Goal: Find specific page/section: Find specific page/section

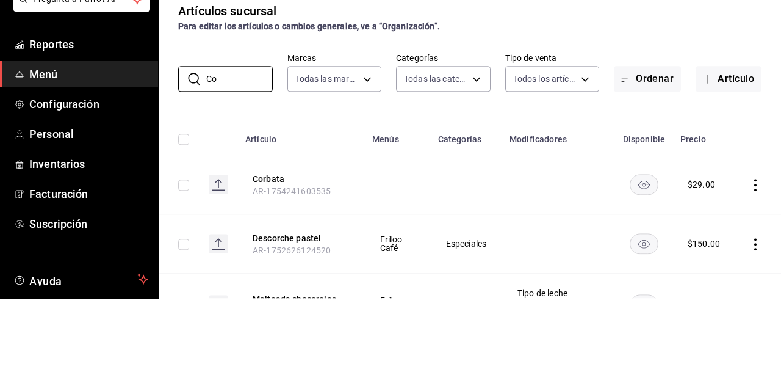
type input "C"
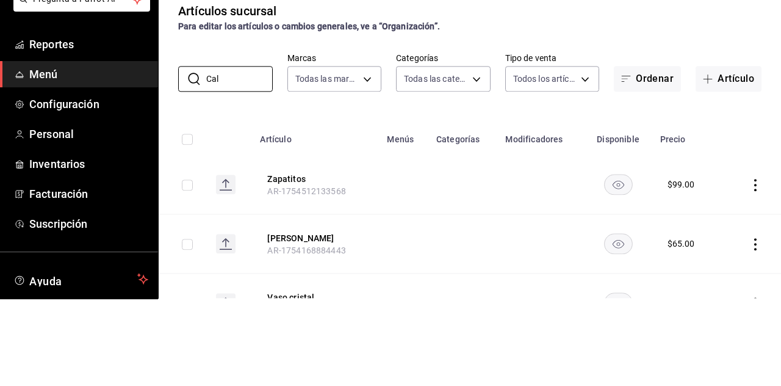
type input "Calc"
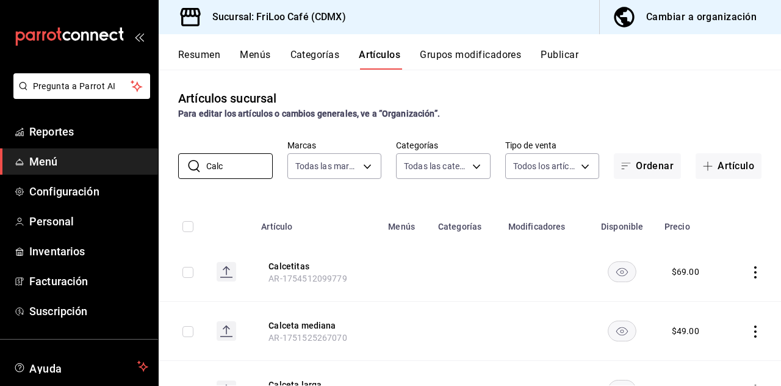
click at [463, 54] on button "Grupos modificadores" at bounding box center [470, 59] width 101 height 21
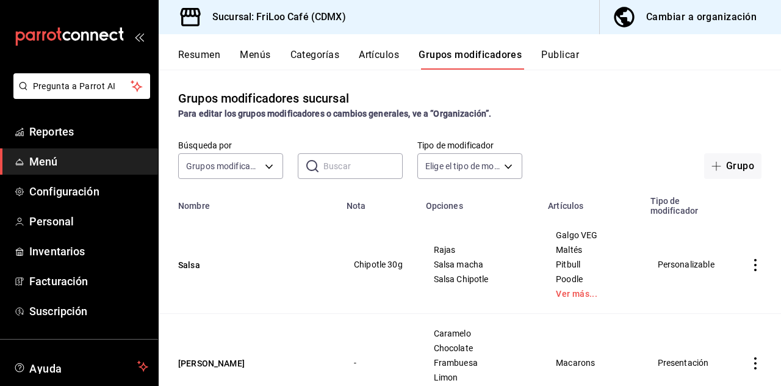
click at [351, 164] on input "text" at bounding box center [362, 166] width 79 height 24
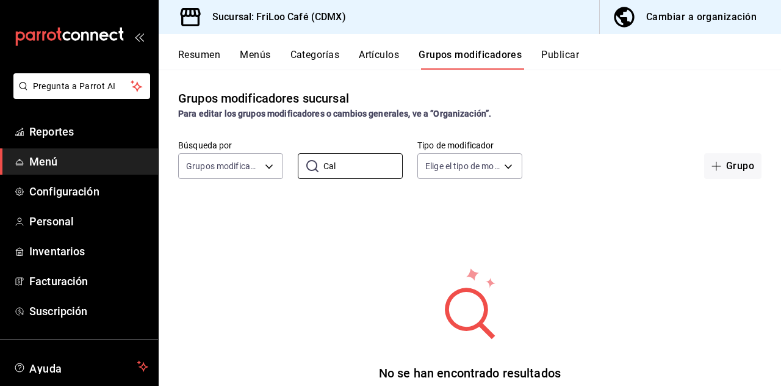
click at [356, 163] on input "Cal" at bounding box center [362, 166] width 79 height 24
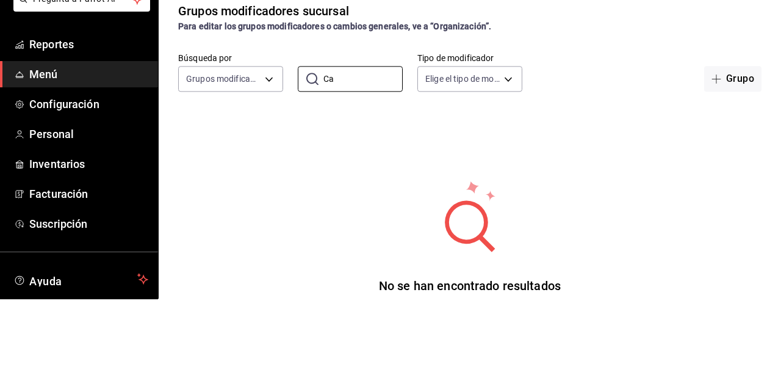
type input "C"
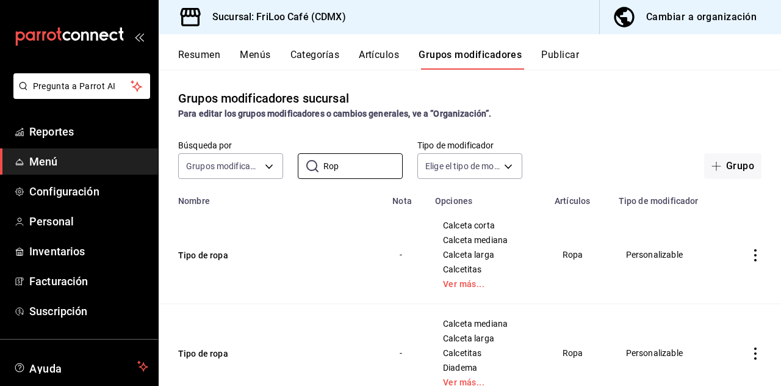
scroll to position [59, 0]
type input "Rop"
click at [211, 347] on button "Tipo de ropa" at bounding box center [251, 353] width 146 height 12
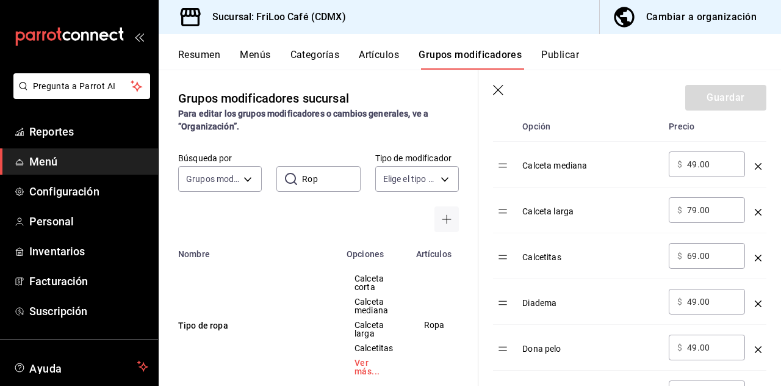
scroll to position [409, 0]
